Goal: Task Accomplishment & Management: Complete application form

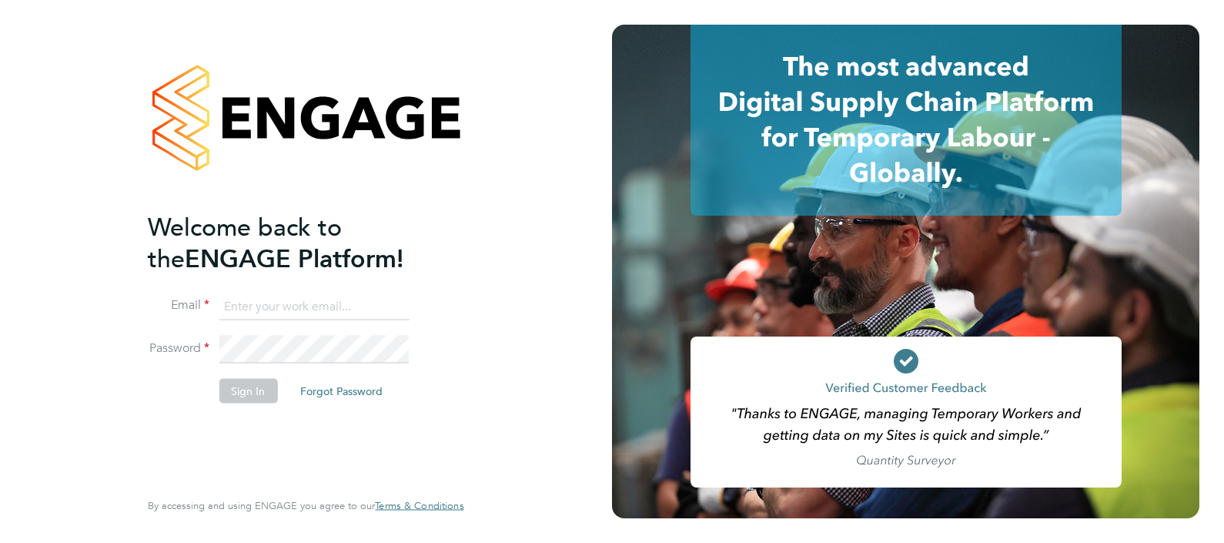
type input "[EMAIL_ADDRESS][DOMAIN_NAME]"
click at [243, 390] on button "Sign In" at bounding box center [248, 390] width 59 height 25
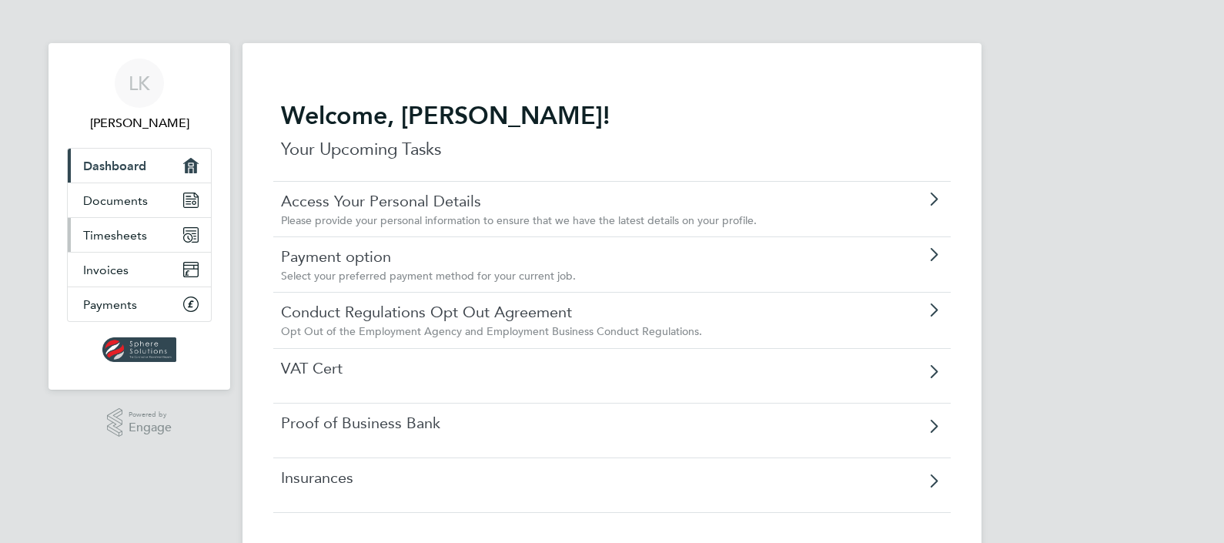
click at [119, 231] on span "Timesheets" at bounding box center [115, 235] width 64 height 15
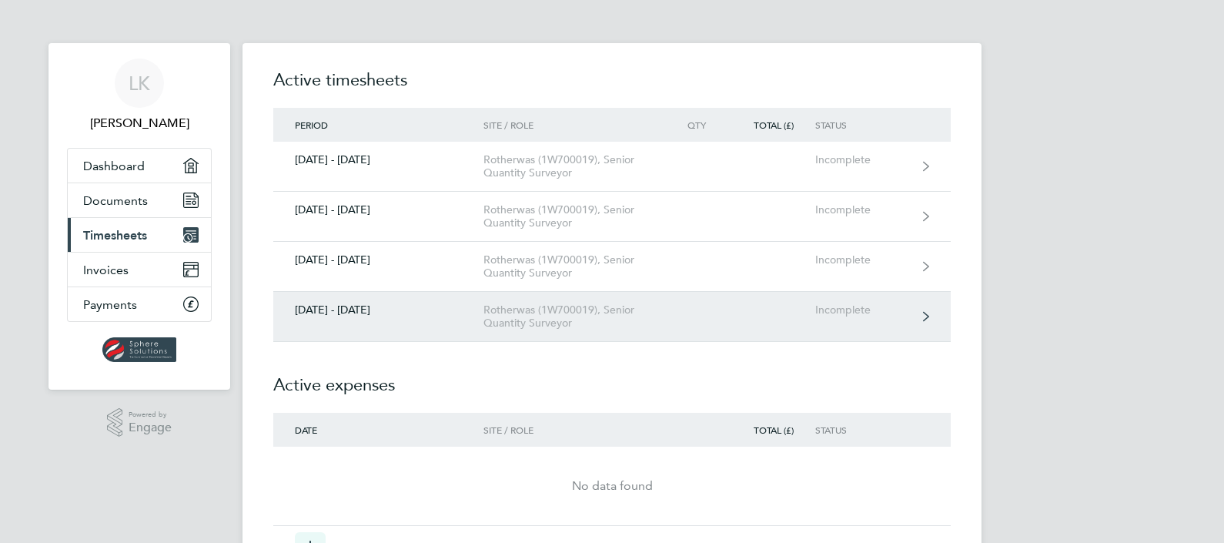
click at [924, 319] on icon at bounding box center [926, 316] width 6 height 11
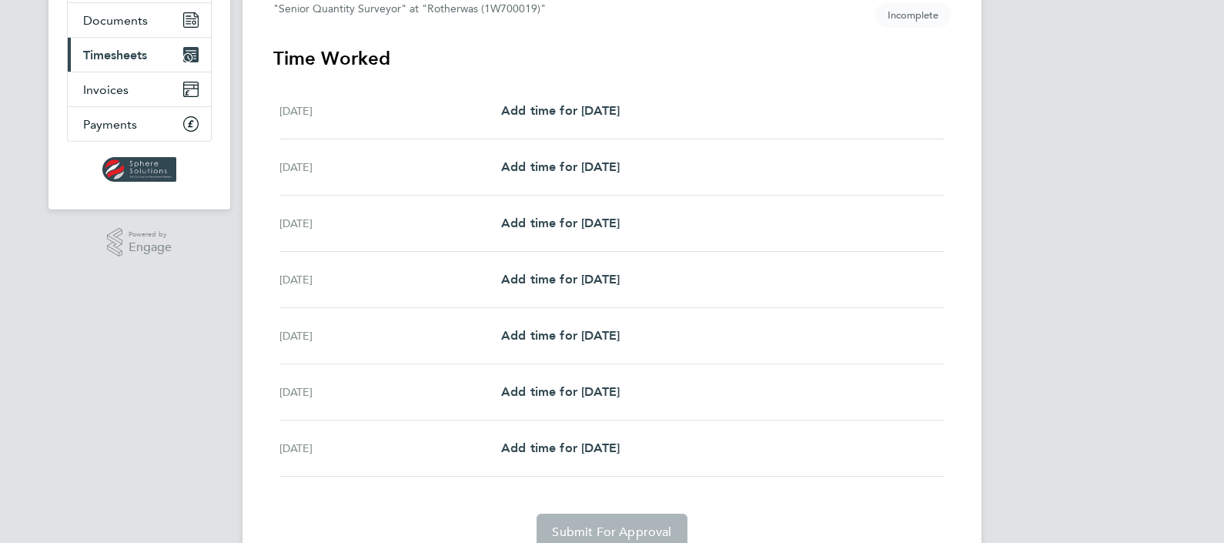
scroll to position [192, 0]
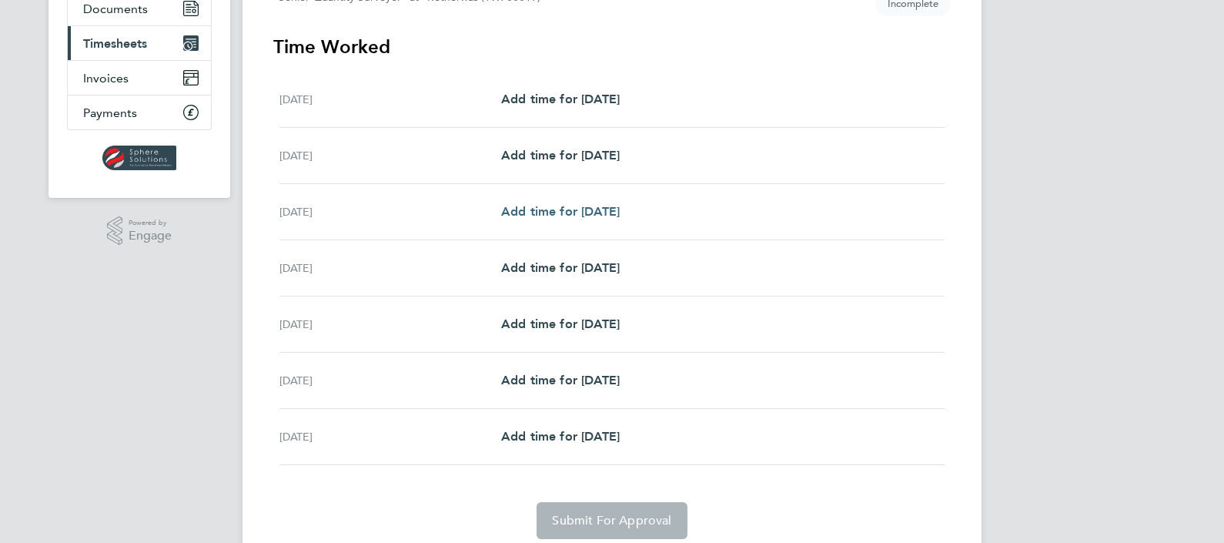
click at [601, 213] on span "Add time for Mon 25 Aug" at bounding box center [560, 211] width 119 height 15
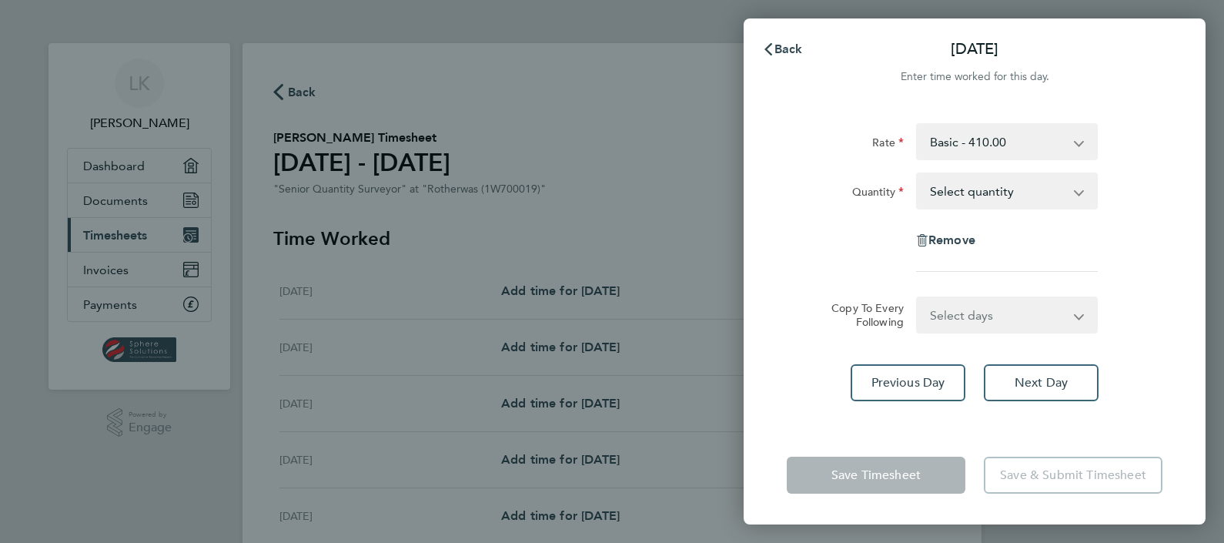
click at [1078, 192] on app-icon-cross-button at bounding box center [1087, 191] width 18 height 34
click at [980, 189] on select "Select quantity 0.5 1" at bounding box center [998, 191] width 160 height 34
select select "1"
click at [918, 174] on select "Select quantity 0.5 1" at bounding box center [998, 191] width 160 height 34
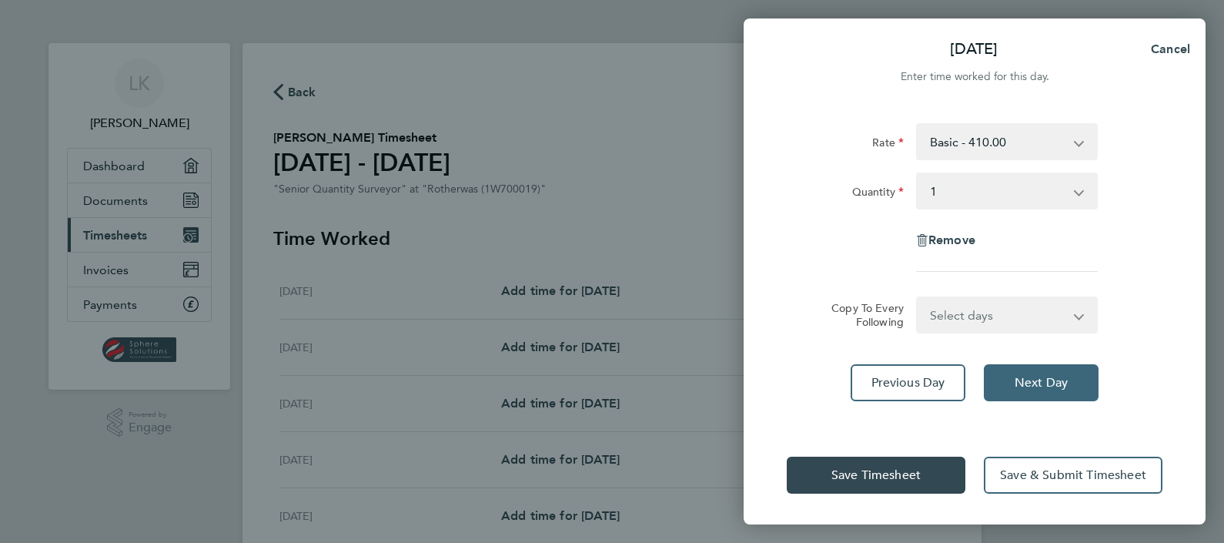
click at [1018, 383] on span "Next Day" at bounding box center [1041, 382] width 53 height 15
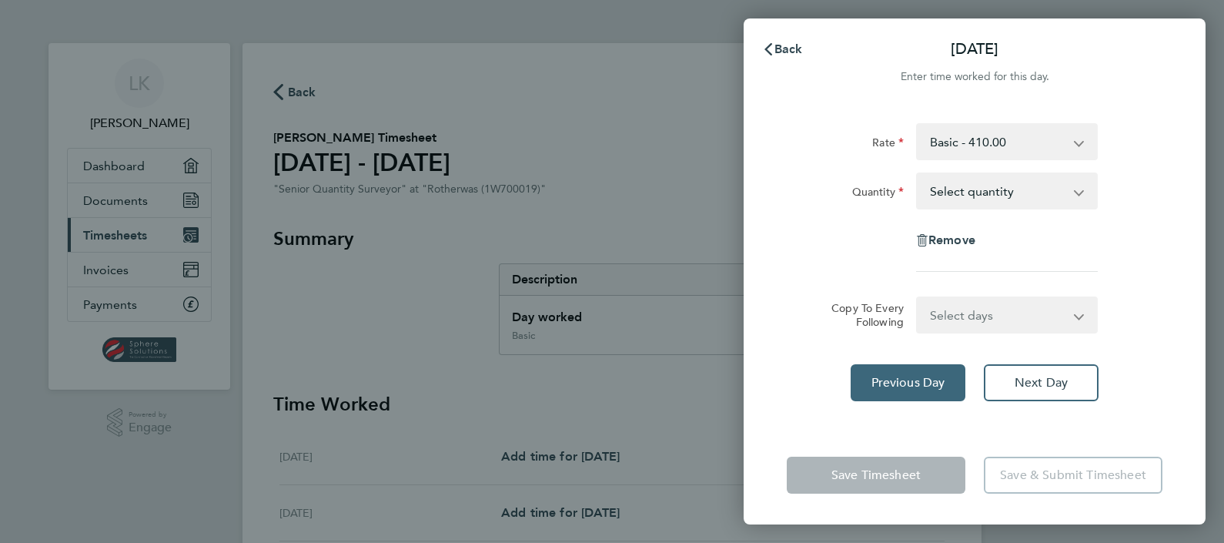
click at [910, 383] on span "Previous Day" at bounding box center [909, 382] width 74 height 15
click at [1073, 195] on select "Select quantity 0.5 1" at bounding box center [998, 191] width 160 height 34
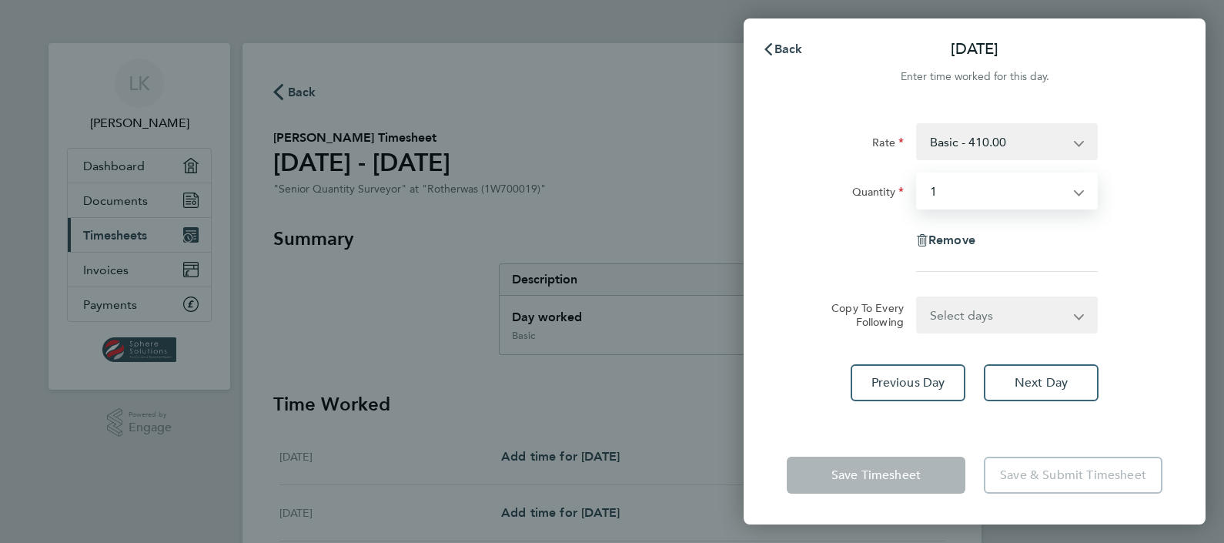
select select "null"
click at [918, 174] on select "Select quantity 0.5 1" at bounding box center [998, 191] width 160 height 34
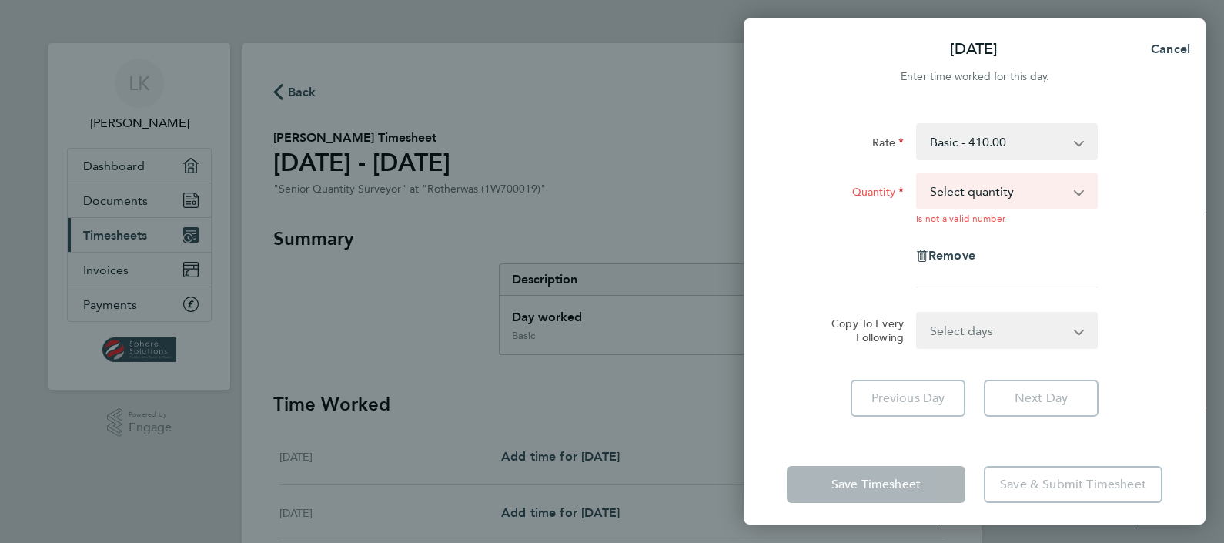
click at [1033, 378] on div "Rate Basic - 410.00 Quantity Select quantity 0.5 1 Is not a valid number. Remov…" at bounding box center [975, 270] width 462 height 330
click at [774, 226] on div "Rate Basic - 410.00 Quantity Select quantity 0.5 1 Is not a valid number. Remov…" at bounding box center [975, 270] width 462 height 330
click at [1080, 182] on app-icon-cross-button at bounding box center [1087, 191] width 18 height 34
click at [1078, 193] on select "Select quantity 0.5 1" at bounding box center [998, 191] width 160 height 34
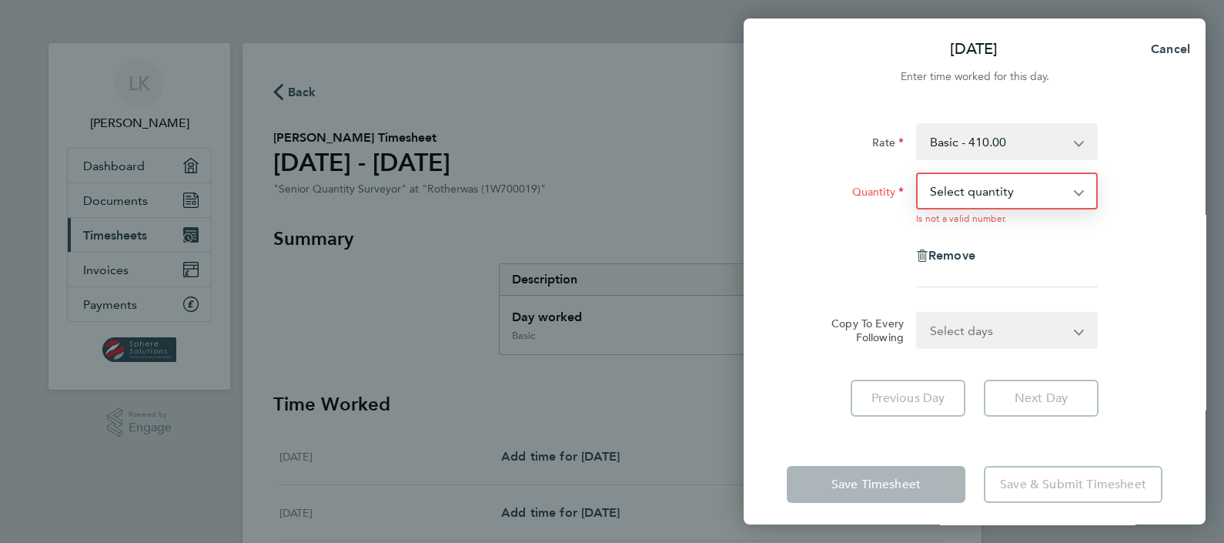
click at [976, 198] on select "Select quantity 0.5 1" at bounding box center [998, 191] width 160 height 34
click at [1170, 48] on span "Cancel" at bounding box center [1168, 49] width 44 height 15
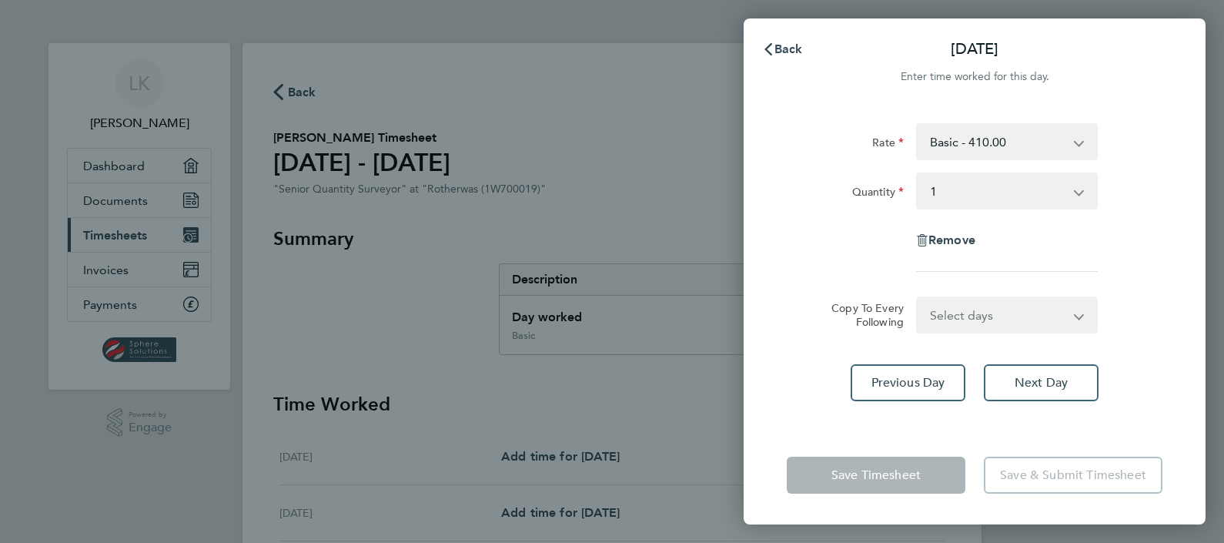
click at [1079, 187] on app-icon-cross-button at bounding box center [1087, 191] width 18 height 34
click at [1080, 189] on app-icon-cross-button at bounding box center [1087, 191] width 18 height 34
click at [964, 185] on select "Select quantity 0.5 1" at bounding box center [998, 191] width 160 height 34
select select "null"
click at [918, 174] on select "Select quantity 0.5 1" at bounding box center [998, 191] width 160 height 34
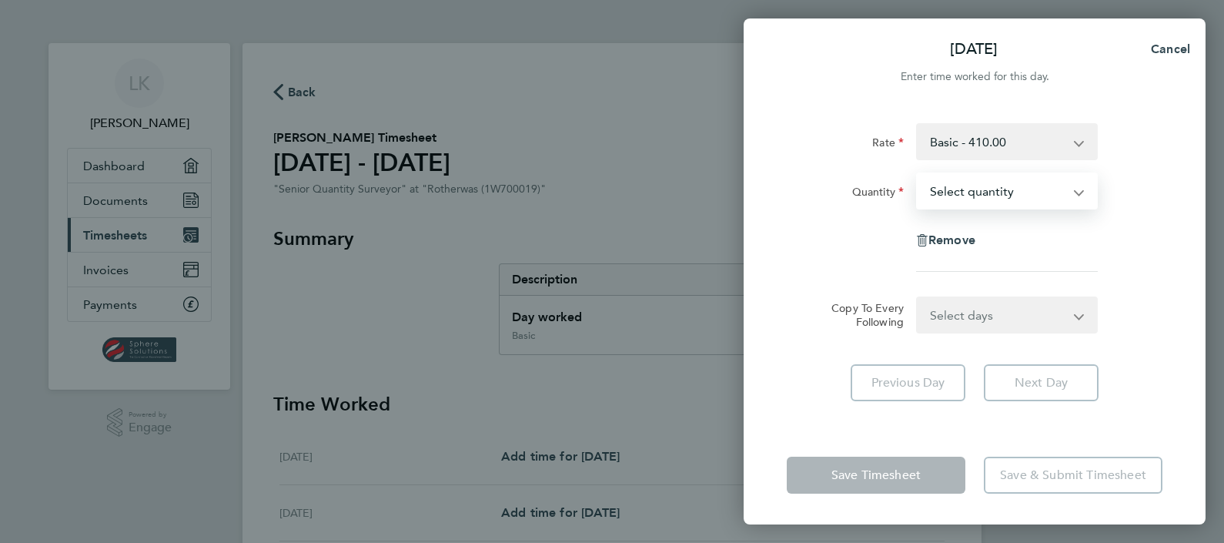
click at [1027, 390] on app-form-button "Next Day" at bounding box center [1037, 382] width 124 height 37
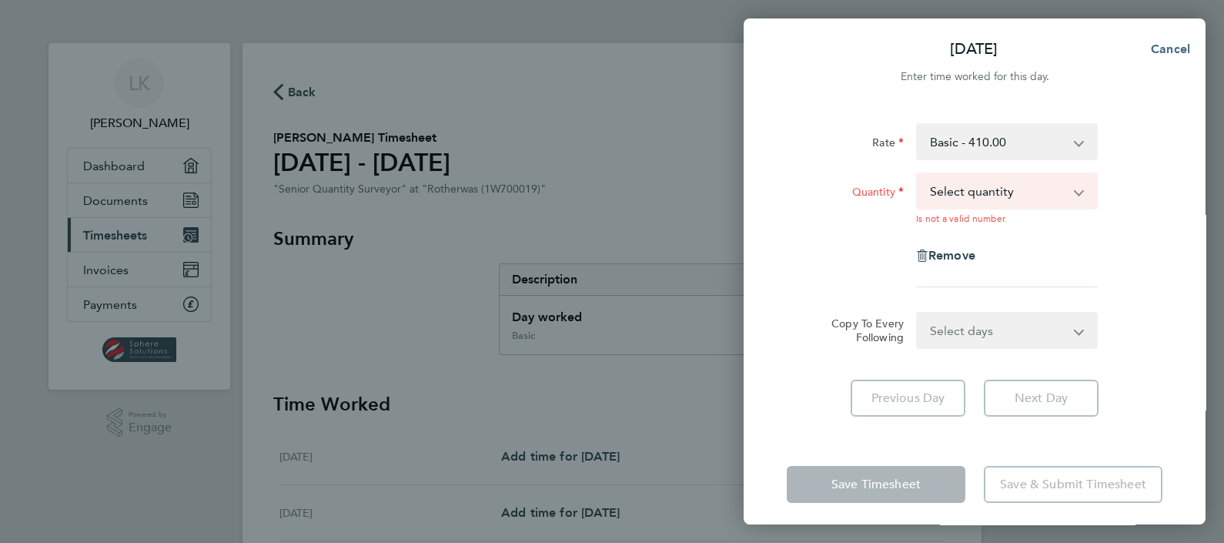
click at [1159, 49] on span "Cancel" at bounding box center [1168, 49] width 44 height 15
select select "1"
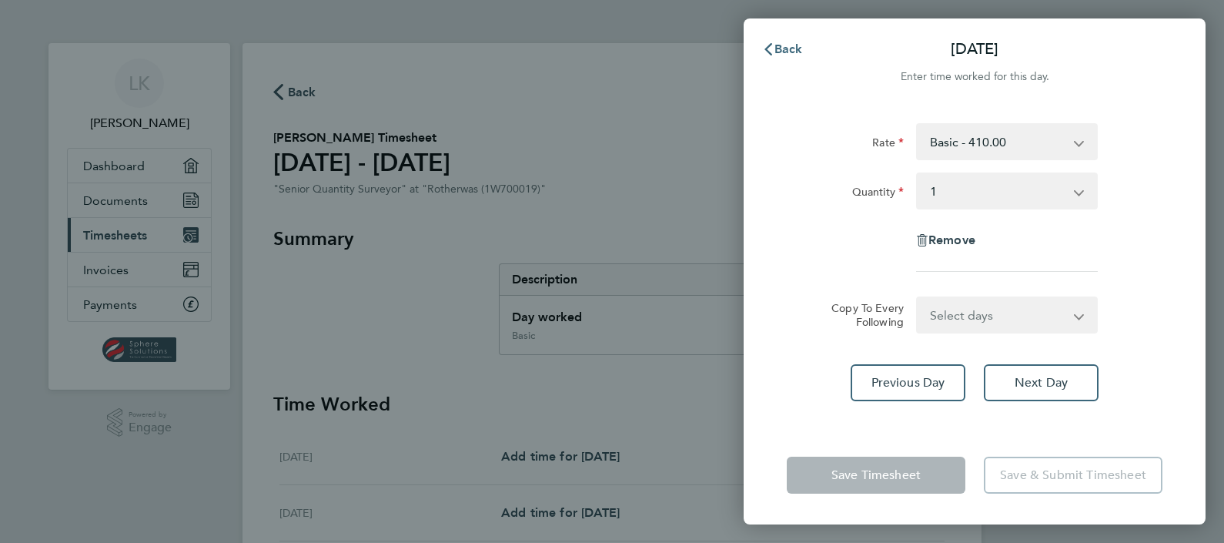
click at [781, 49] on span "Back" at bounding box center [789, 49] width 28 height 15
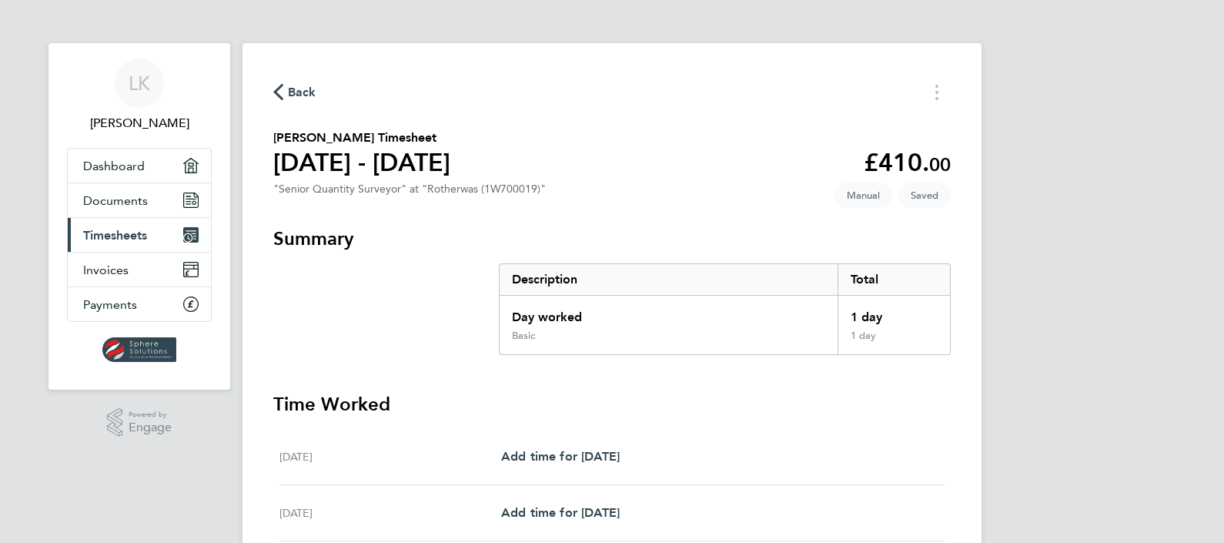
click at [652, 122] on div "Back Lee Keegans's Timesheet 23 - 29 Aug 2025 £410. 00 "Senior Quantity Surveyo…" at bounding box center [612, 497] width 739 height 909
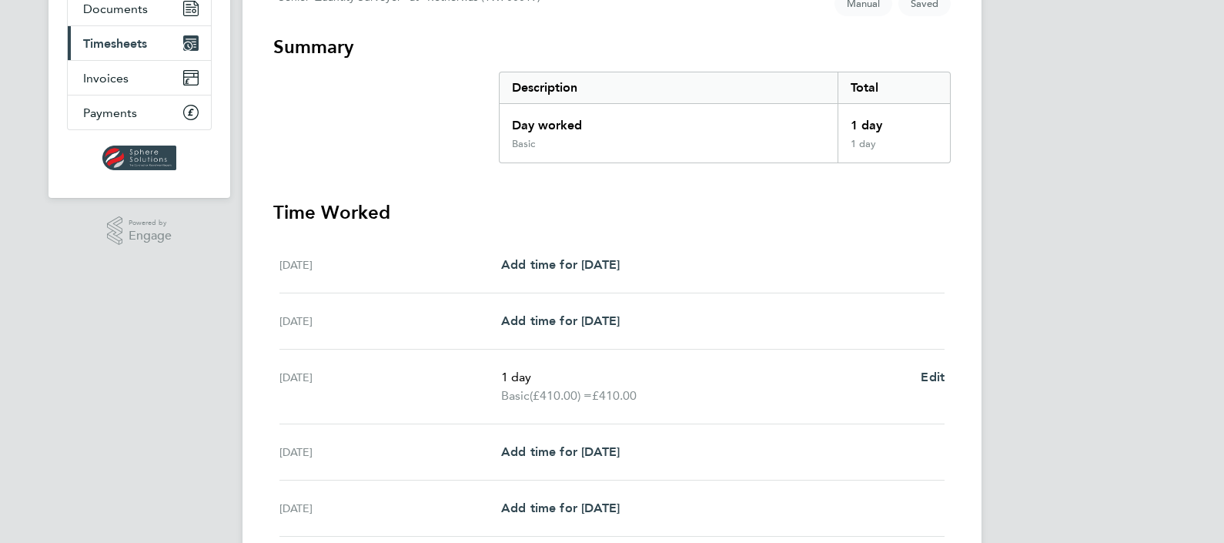
scroll to position [289, 0]
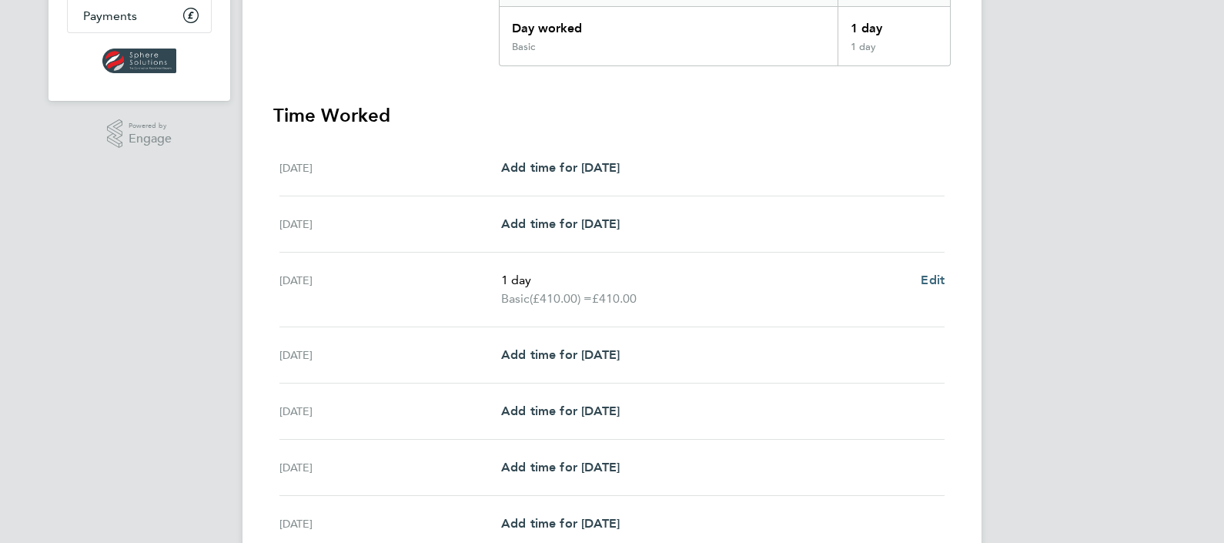
click at [928, 277] on span "Edit" at bounding box center [933, 280] width 24 height 15
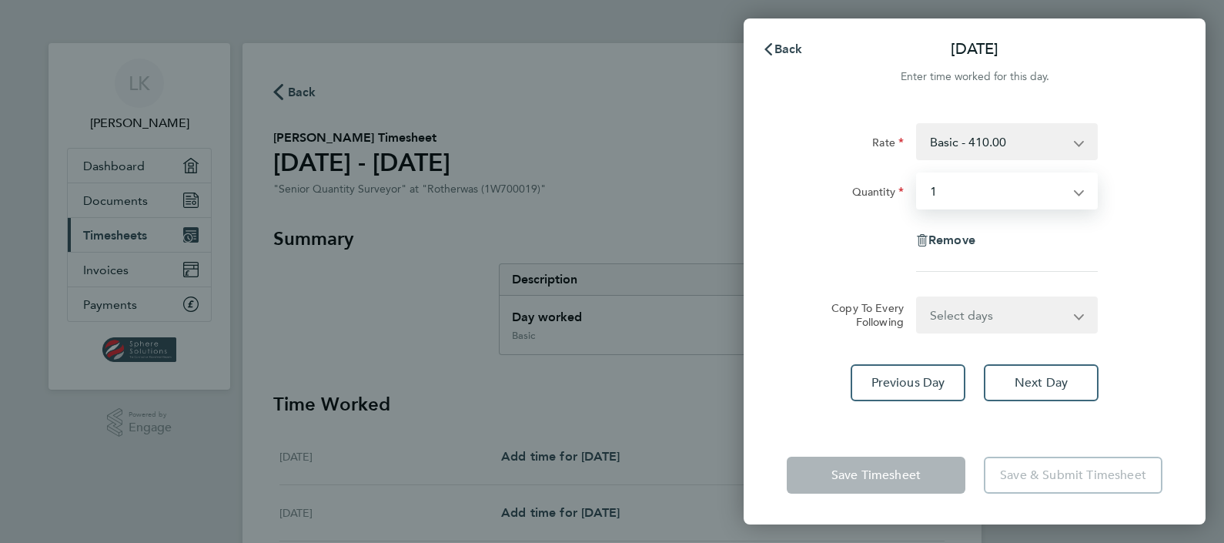
click at [949, 189] on select "Select quantity 0.5 1" at bounding box center [998, 191] width 160 height 34
select select "null"
click at [918, 174] on select "Select quantity 0.5 1" at bounding box center [998, 191] width 160 height 34
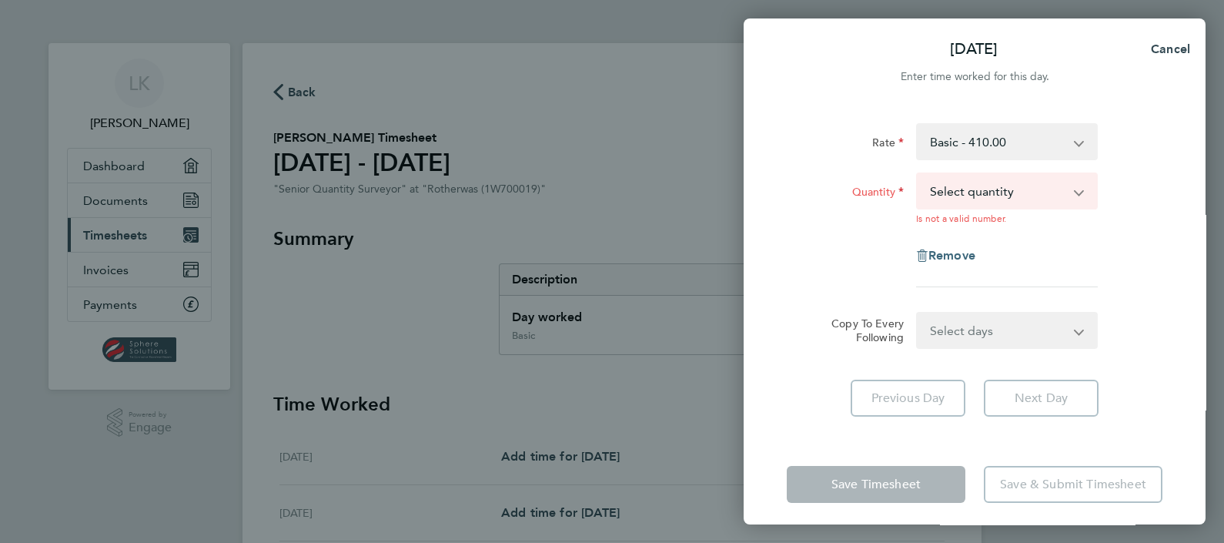
click at [930, 237] on div "Remove" at bounding box center [974, 255] width 129 height 37
click at [924, 250] on icon "button" at bounding box center [922, 255] width 12 height 12
select select "null"
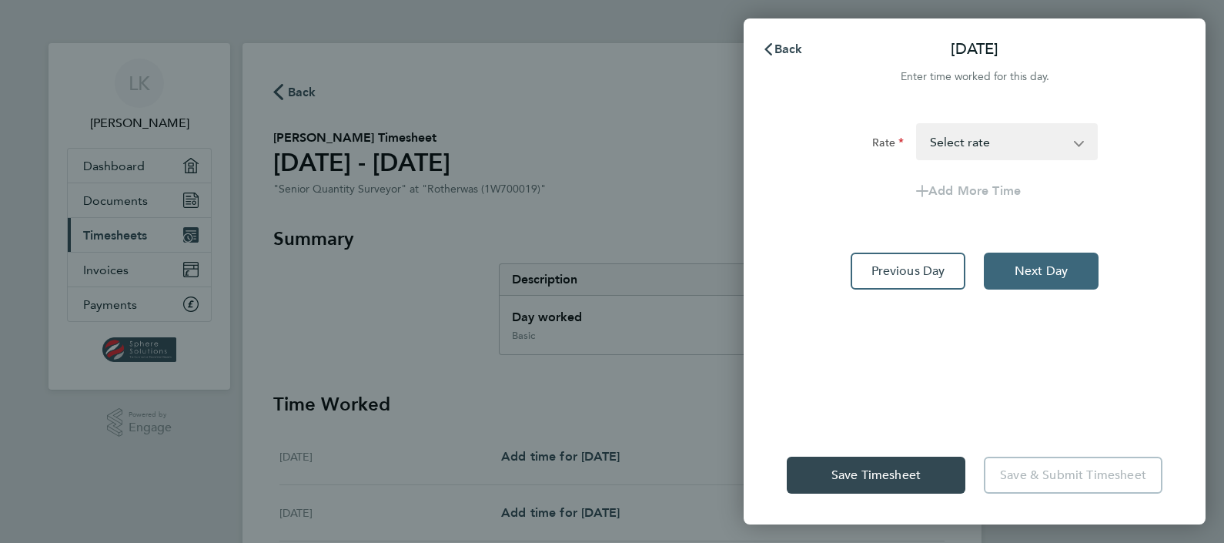
click at [1032, 272] on span "Next Day" at bounding box center [1041, 270] width 53 height 15
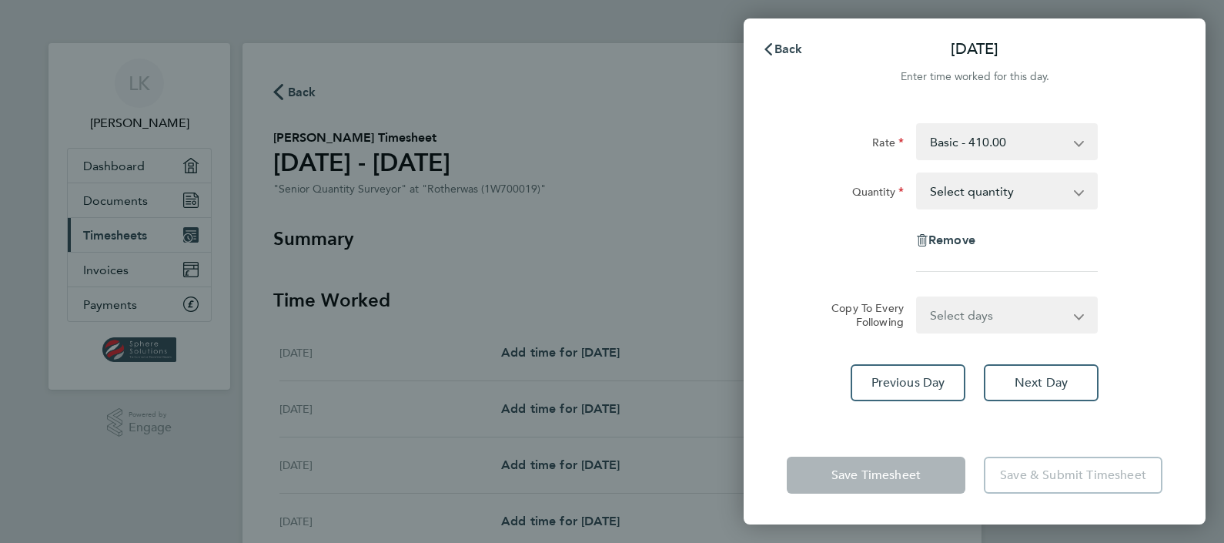
click at [1070, 189] on select "Select quantity 0.5 1" at bounding box center [998, 191] width 160 height 34
select select "1"
click at [918, 174] on select "Select quantity 0.5 1" at bounding box center [998, 191] width 160 height 34
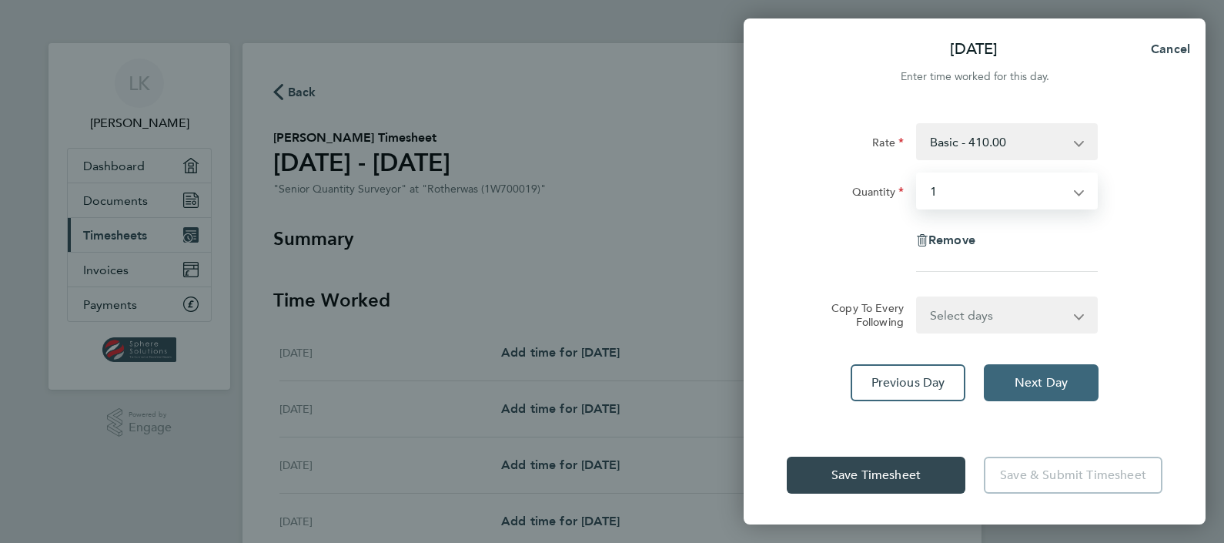
click at [1039, 381] on span "Next Day" at bounding box center [1041, 382] width 53 height 15
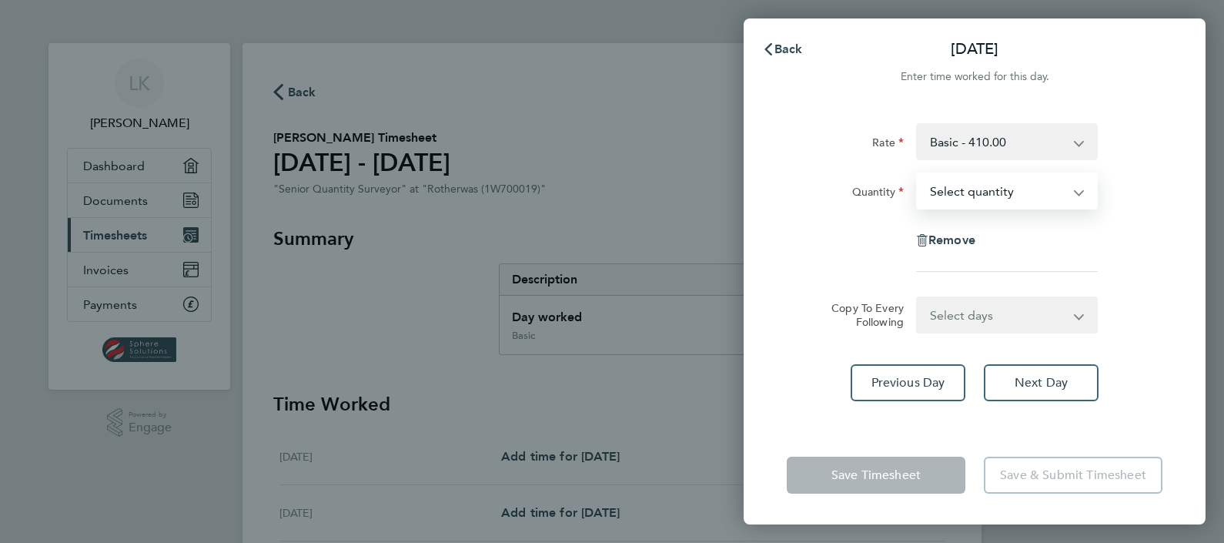
click at [1069, 192] on select "Select quantity 0.5 1" at bounding box center [998, 191] width 160 height 34
select select "1"
click at [918, 174] on select "Select quantity 0.5 1" at bounding box center [998, 191] width 160 height 34
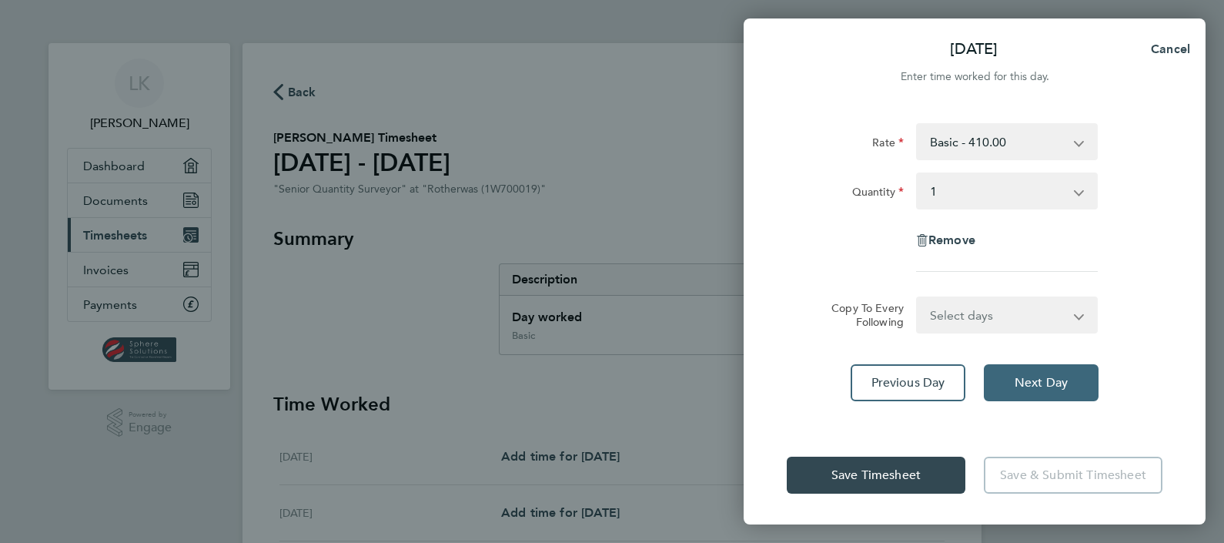
click at [1033, 370] on button "Next Day" at bounding box center [1041, 382] width 115 height 37
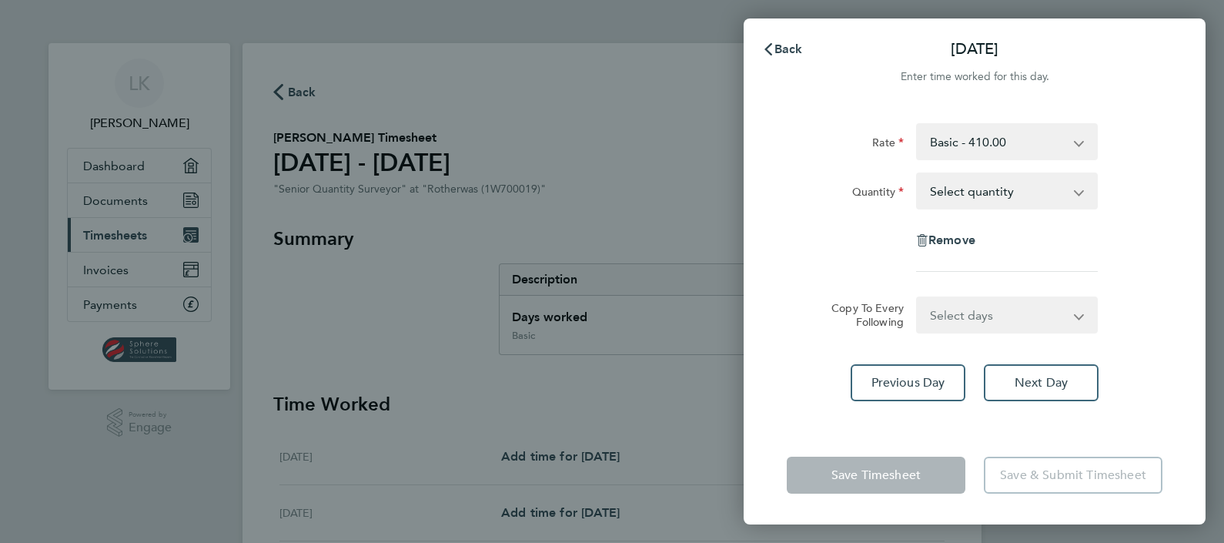
click at [1081, 189] on app-icon-cross-button at bounding box center [1087, 191] width 18 height 34
click at [1078, 193] on app-icon-cross-button at bounding box center [1087, 191] width 18 height 34
click at [1013, 193] on select "Select quantity 0.5 1" at bounding box center [998, 191] width 160 height 34
select select "0.5"
click at [918, 174] on select "Select quantity 0.5 1" at bounding box center [998, 191] width 160 height 34
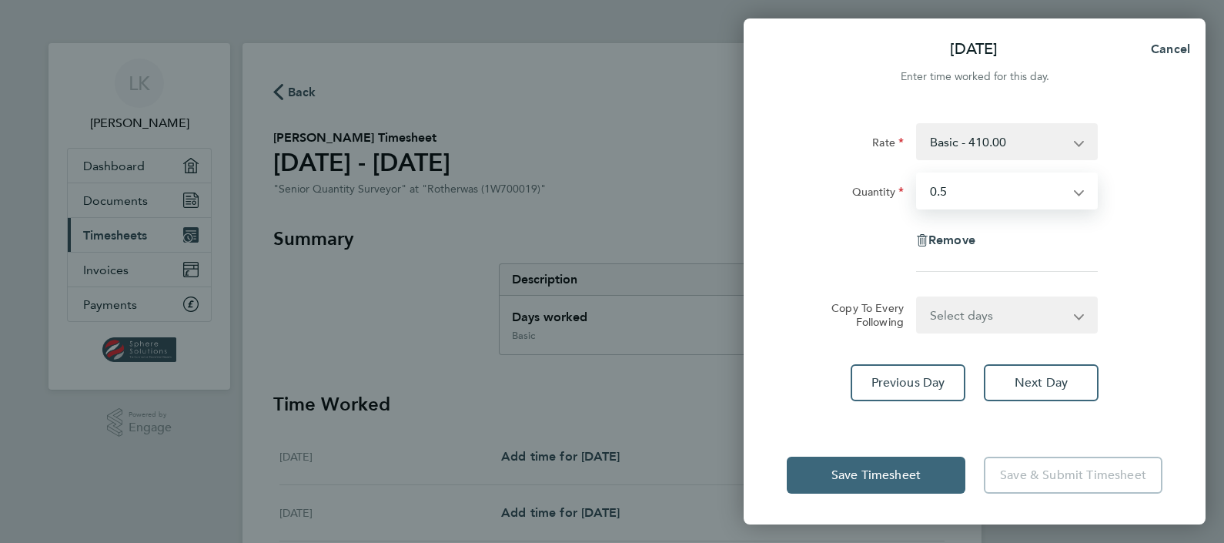
click at [896, 476] on span "Save Timesheet" at bounding box center [876, 474] width 89 height 15
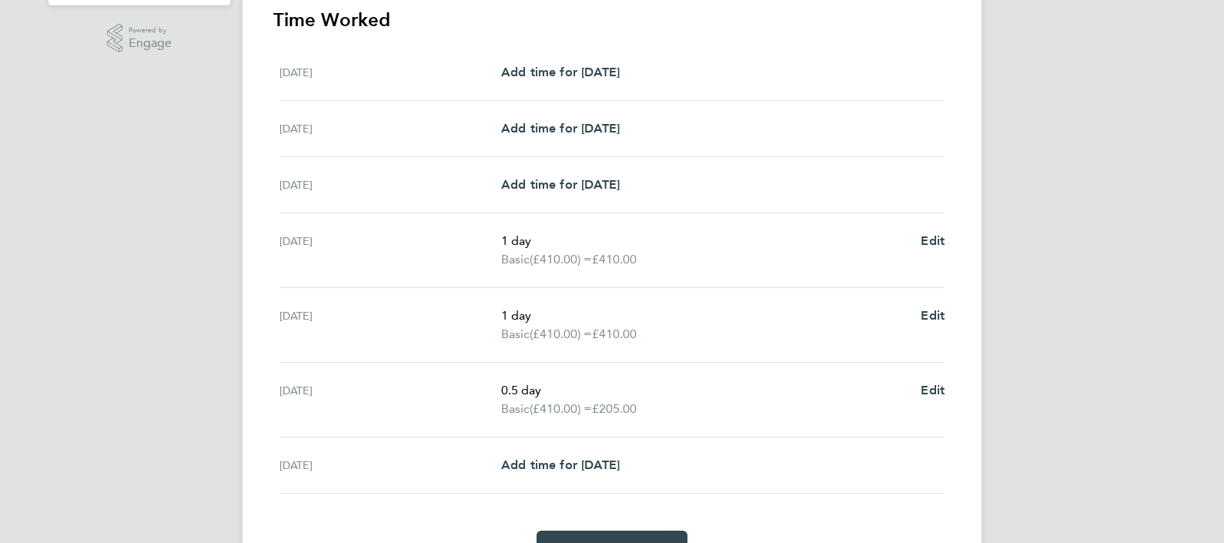
scroll to position [470, 0]
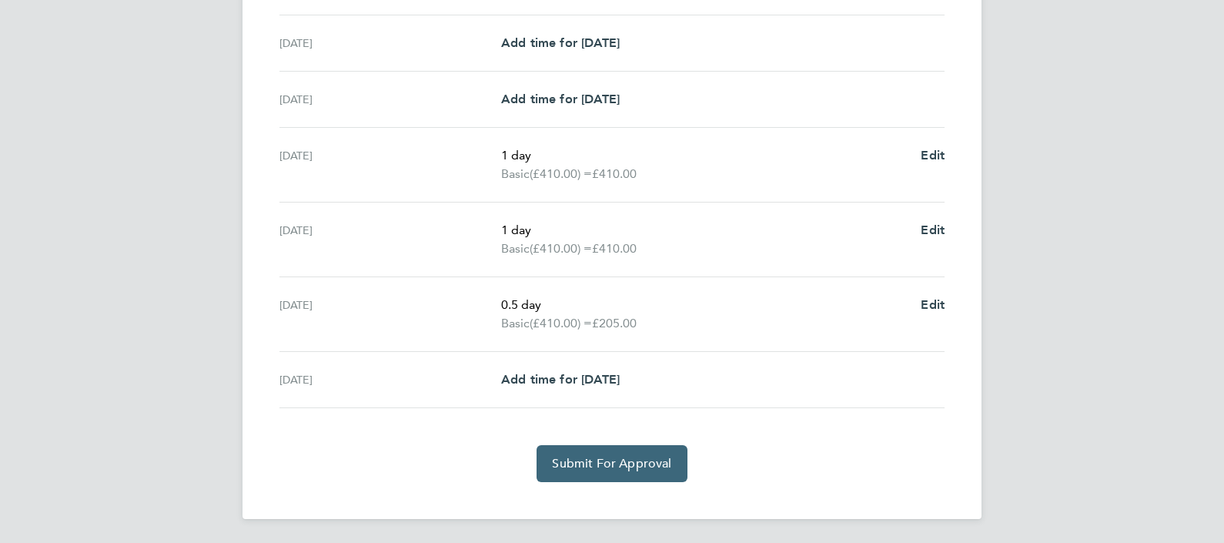
click at [618, 467] on span "Submit For Approval" at bounding box center [611, 463] width 119 height 15
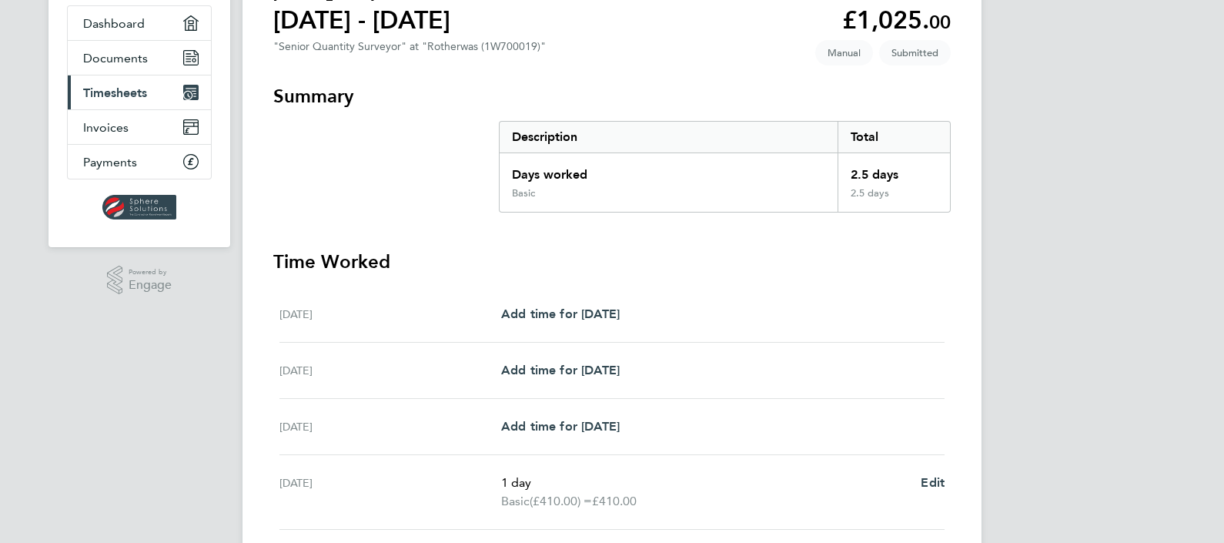
scroll to position [107, 0]
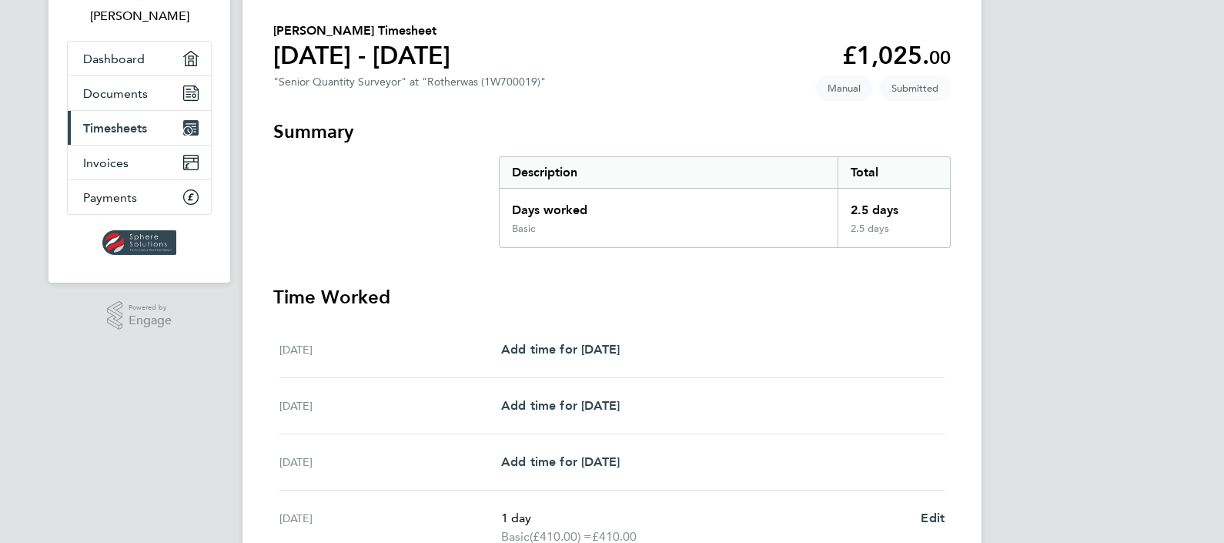
click at [99, 126] on span "Timesheets" at bounding box center [115, 128] width 64 height 15
